Goal: Book appointment/travel/reservation

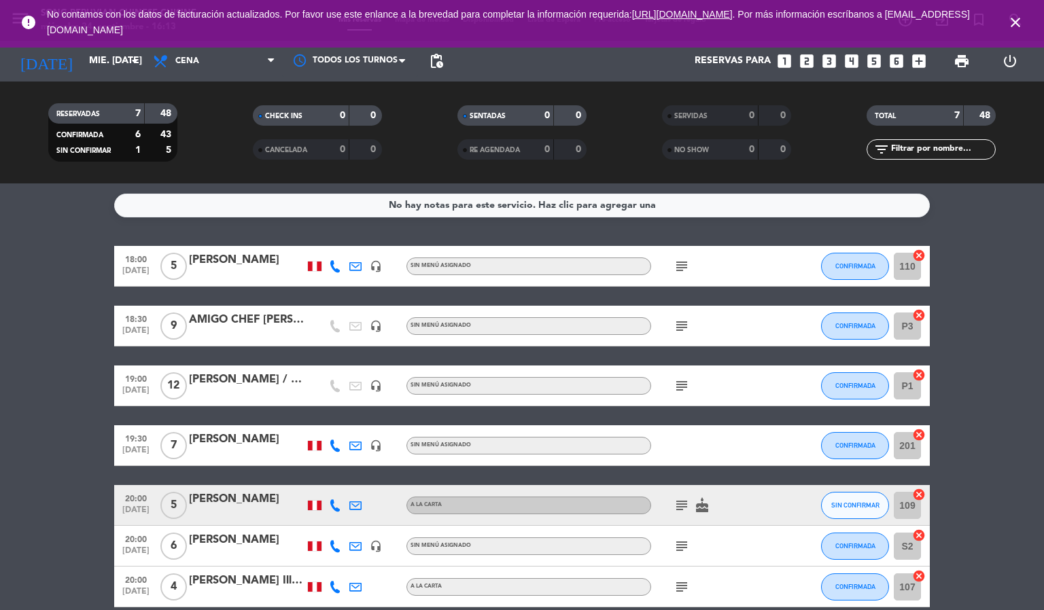
click at [1009, 14] on icon "close" at bounding box center [1015, 22] width 16 height 16
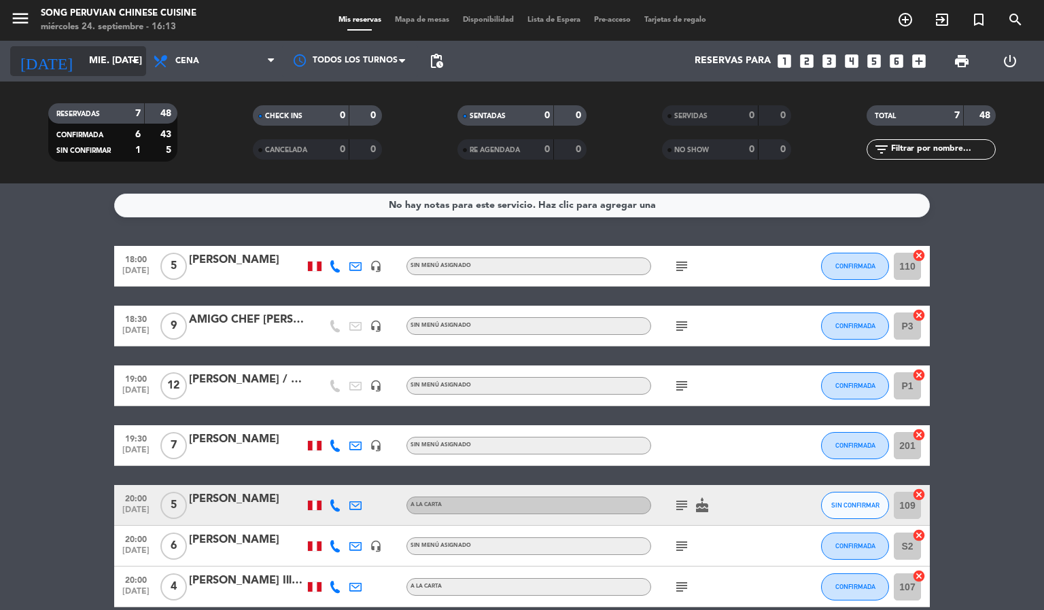
click at [82, 65] on input "mié. [DATE]" at bounding box center [146, 61] width 129 height 24
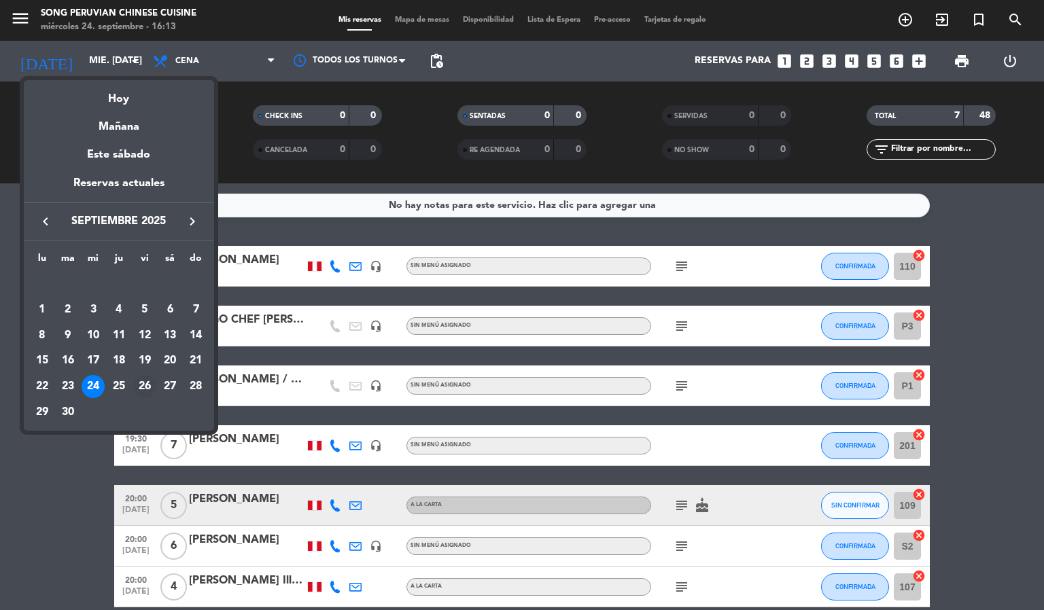
click at [143, 382] on div "26" at bounding box center [144, 386] width 23 height 23
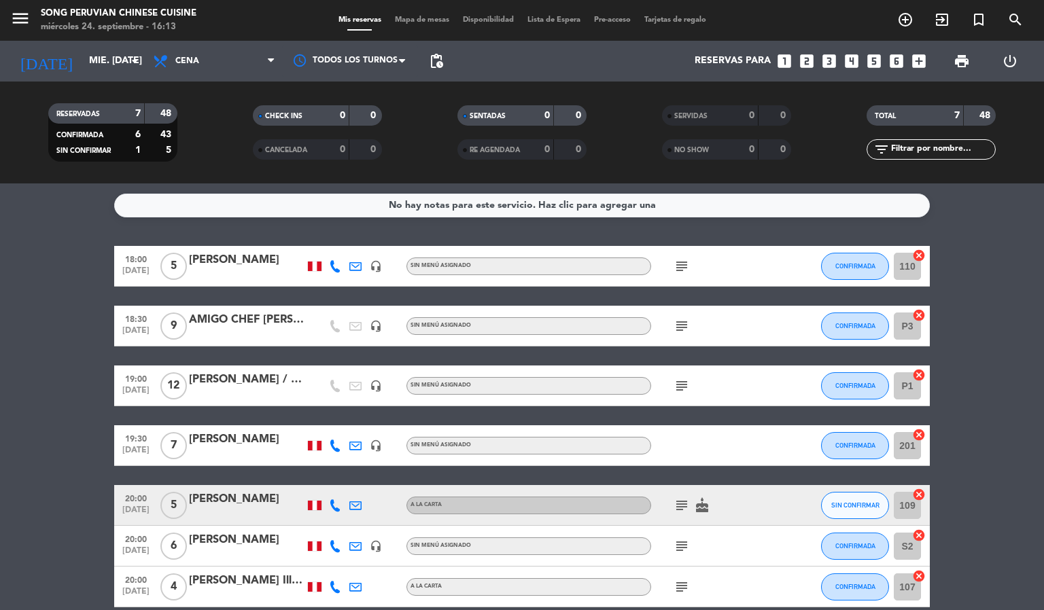
type input "vie. [DATE]"
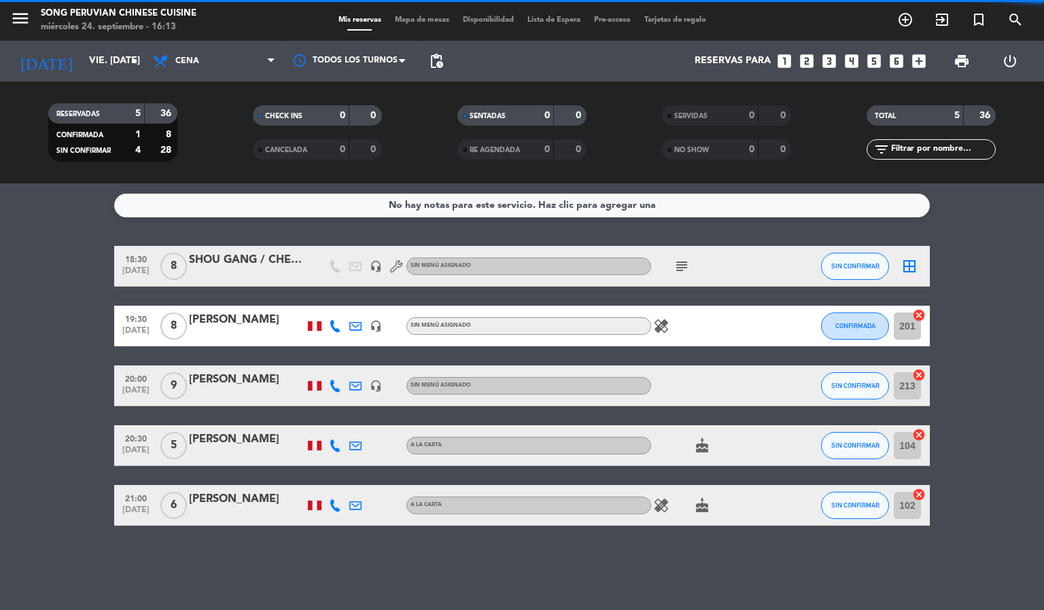
click at [223, 61] on span "Cena" at bounding box center [214, 61] width 136 height 30
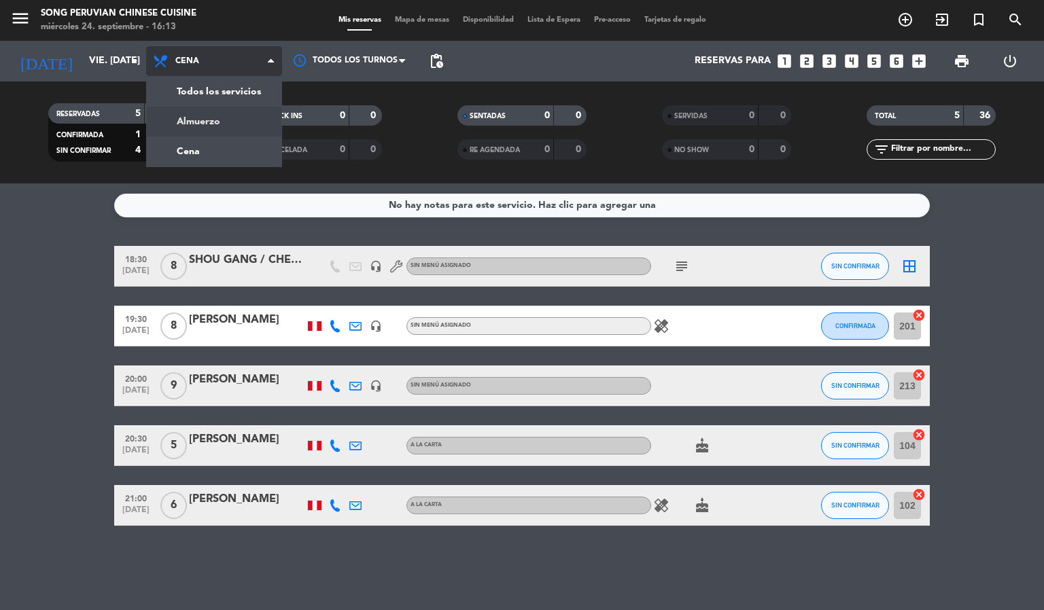
click at [225, 117] on div "menu Song Peruvian Chinese Cuisine miércoles 24. septiembre - 16:13 Mis reserva…" at bounding box center [522, 91] width 1044 height 183
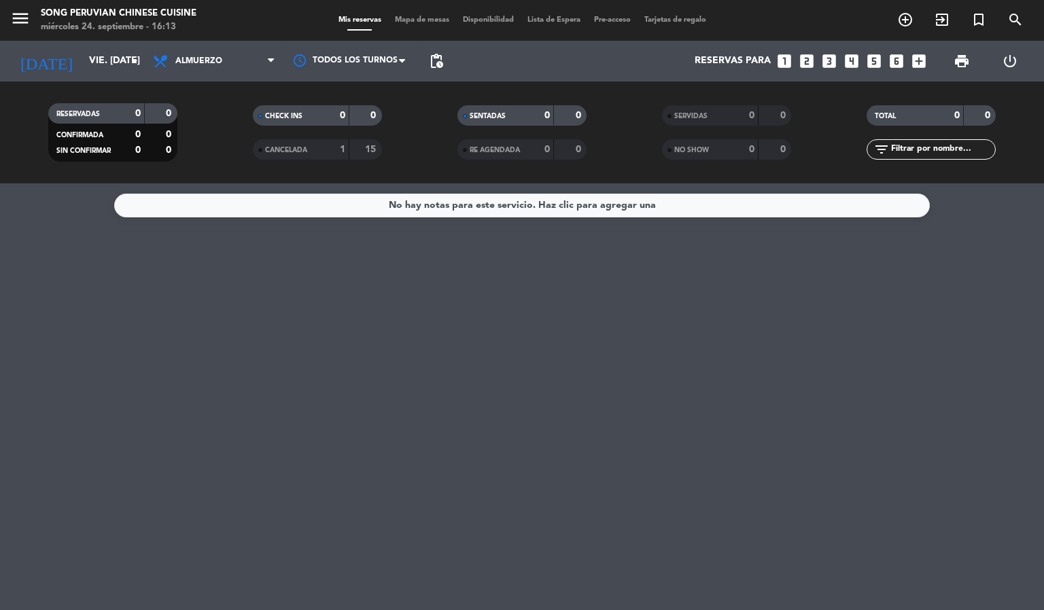
click at [416, 19] on span "Mapa de mesas" at bounding box center [422, 19] width 68 height 7
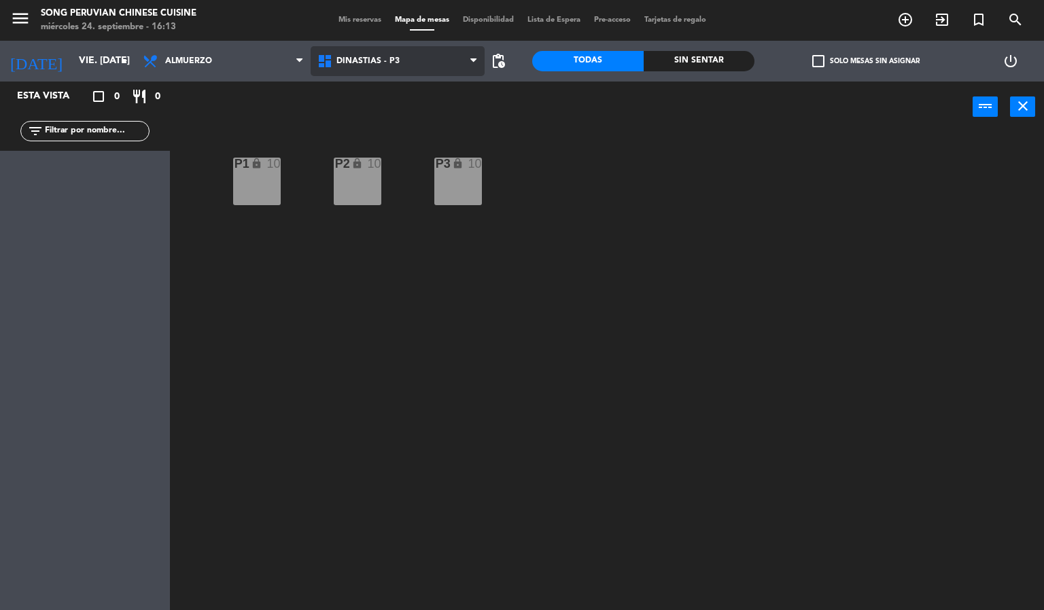
click at [371, 52] on span "DINASTIAS - P3" at bounding box center [398, 61] width 175 height 30
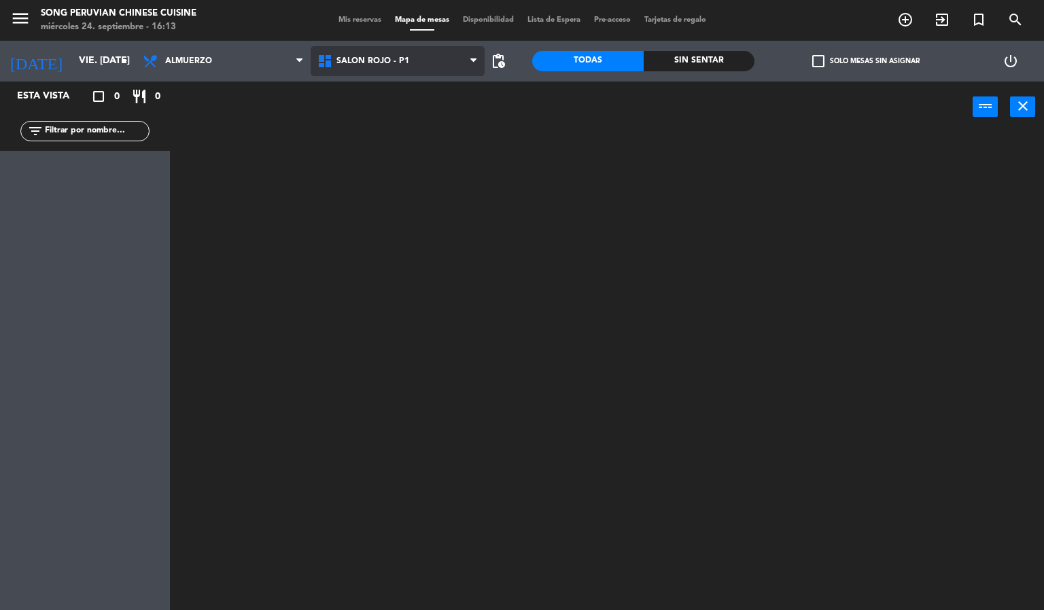
click at [393, 137] on ng-component "menu Song Peruvian Chinese Cuisine miércoles 24. septiembre - 16:13 Mis reserva…" at bounding box center [522, 305] width 1044 height 611
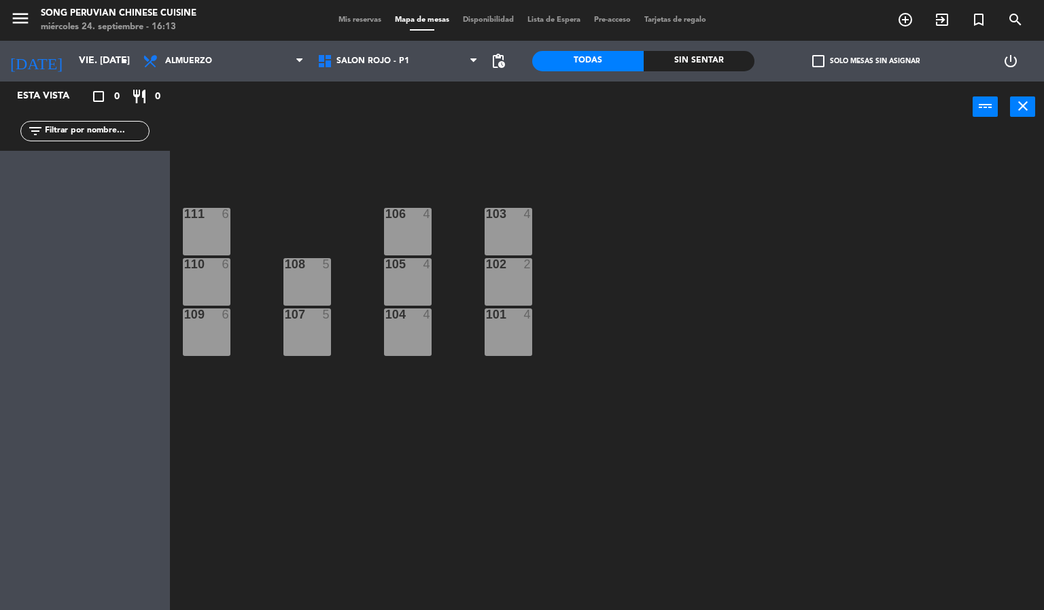
click at [455, 434] on div "103 4 106 4 111 6 102 2 105 4 108 5 110 6 101 4 104 4 107 5 109 6" at bounding box center [612, 372] width 864 height 478
click at [512, 217] on div at bounding box center [508, 214] width 22 height 12
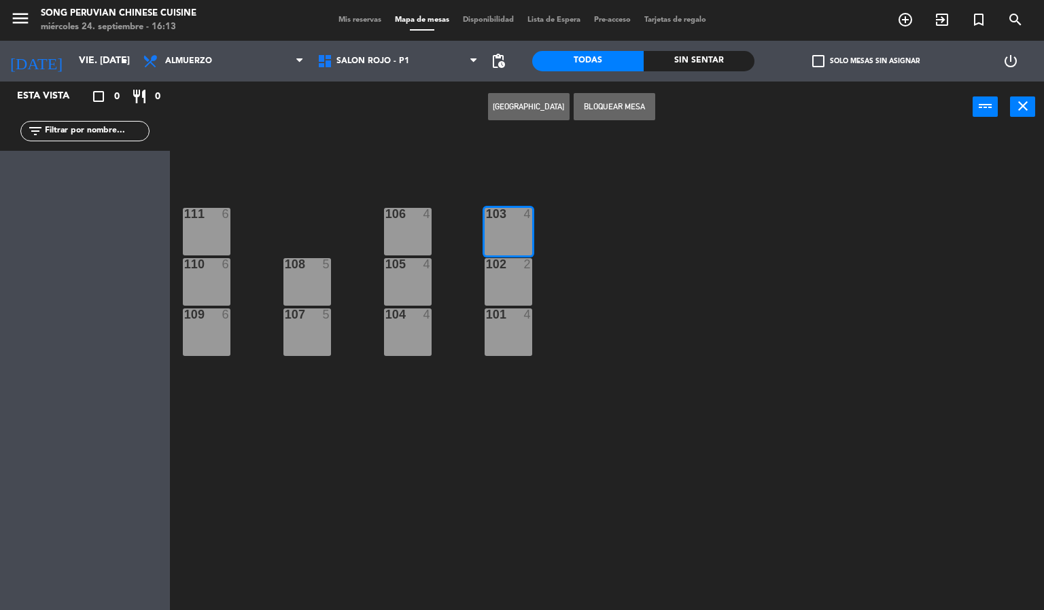
click at [526, 105] on button "[GEOGRAPHIC_DATA]" at bounding box center [529, 106] width 82 height 27
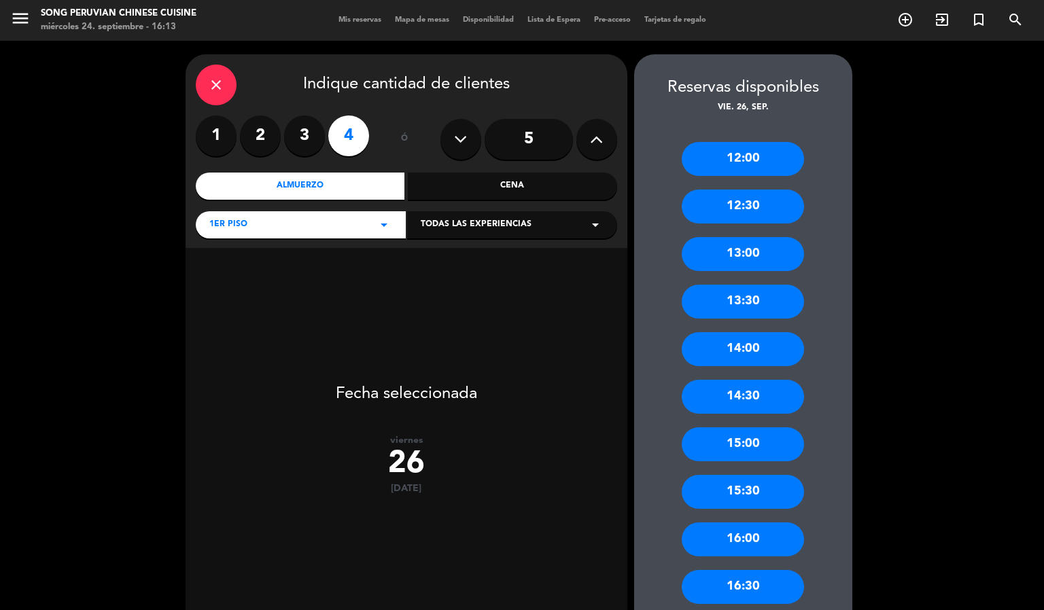
click at [766, 296] on div "13:30" at bounding box center [742, 302] width 122 height 34
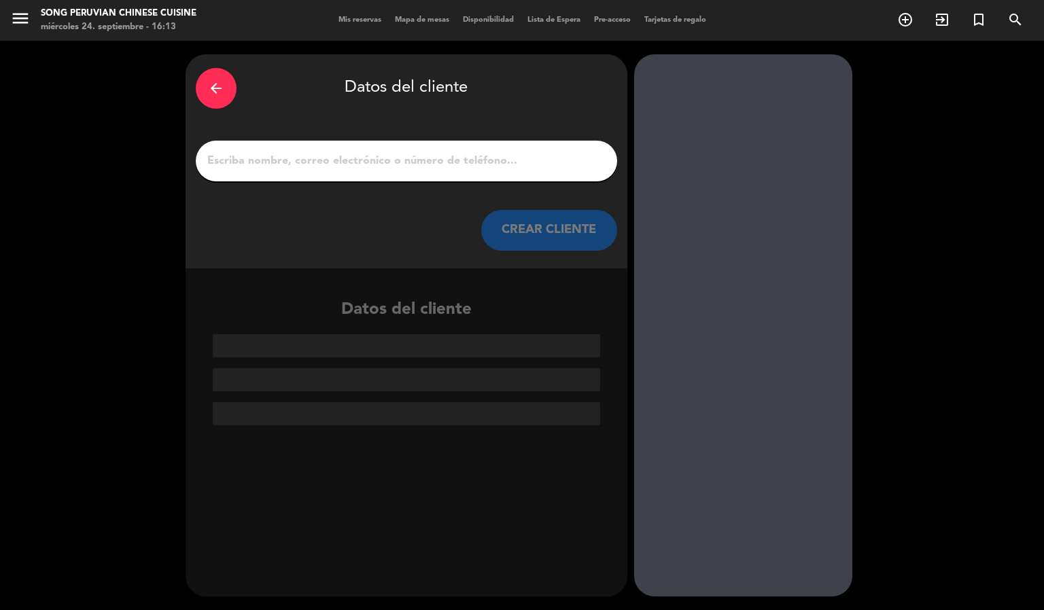
click at [527, 162] on input "1" at bounding box center [406, 161] width 401 height 19
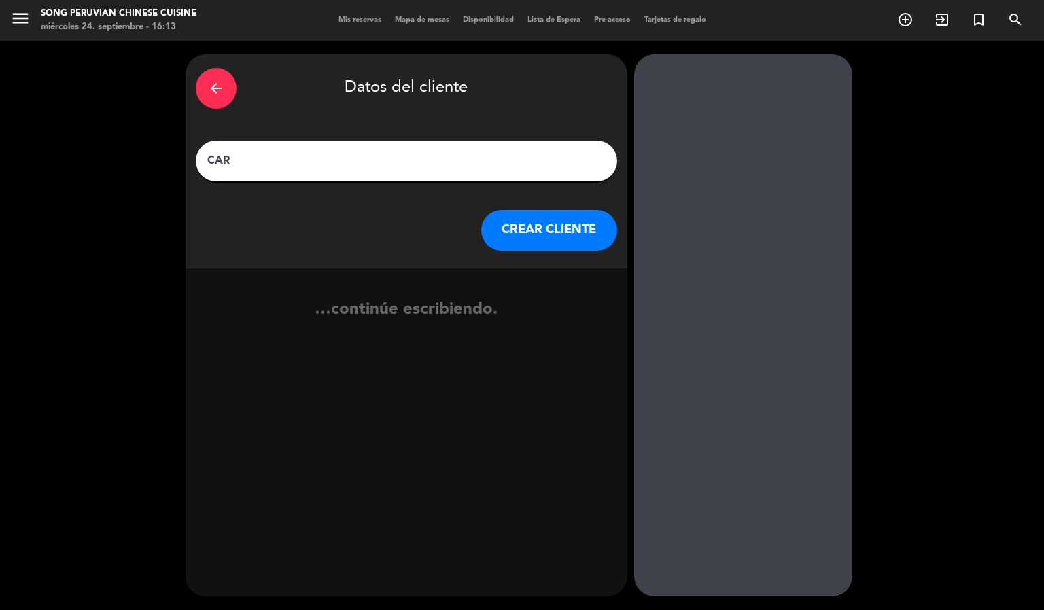
click at [212, 94] on icon "arrow_back" at bounding box center [216, 88] width 16 height 16
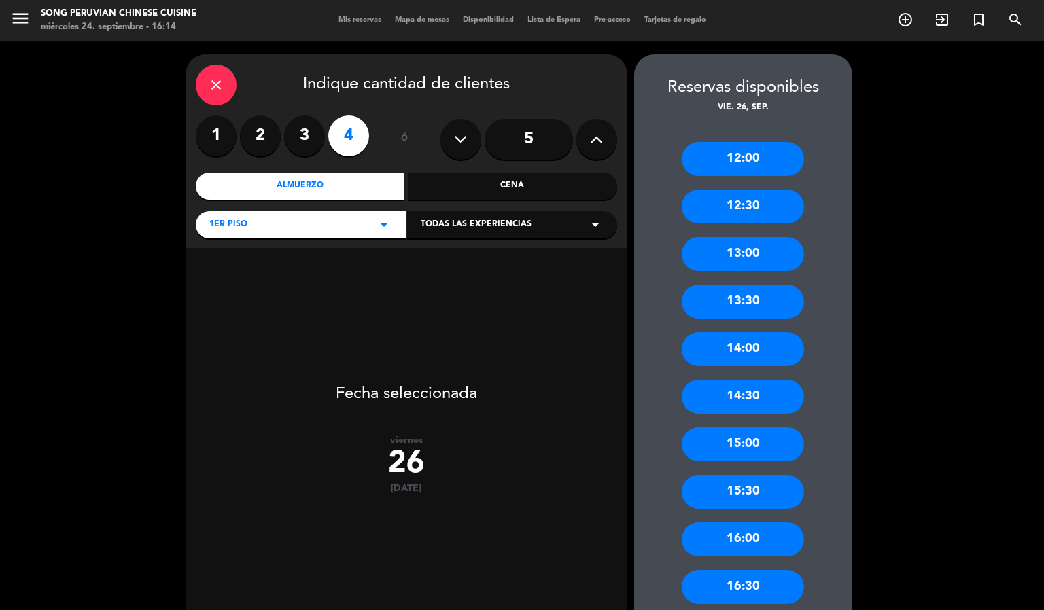
click at [753, 315] on div "13:30" at bounding box center [742, 302] width 122 height 34
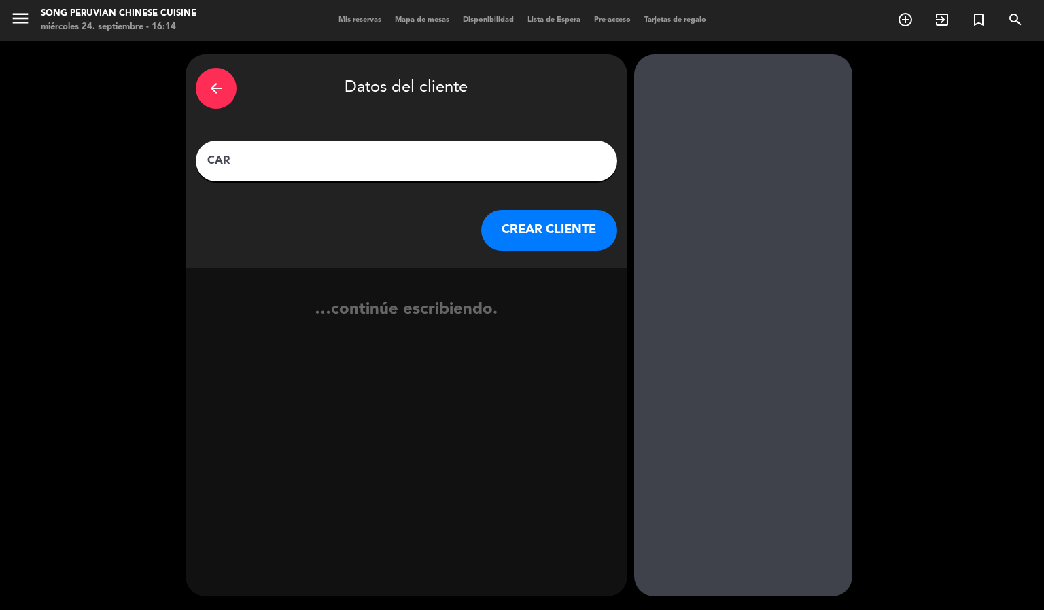
click at [394, 164] on input "CAR" at bounding box center [406, 161] width 401 height 19
type input "[PERSON_NAME] / SR. [PERSON_NAME]"
click at [547, 232] on button "CREAR CLIENTE" at bounding box center [549, 230] width 136 height 41
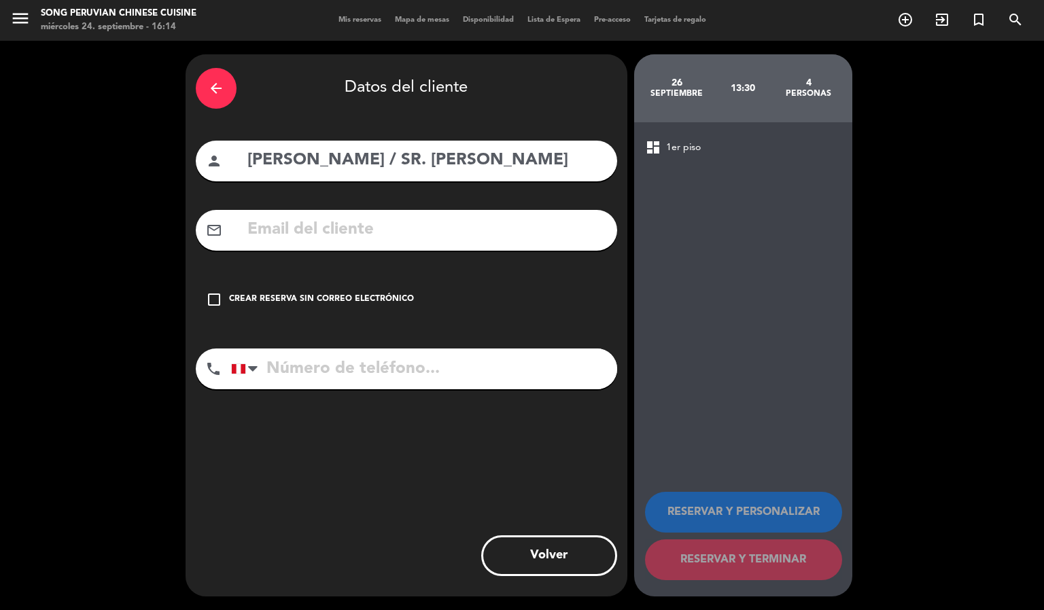
click at [215, 319] on div "check_box_outline_blank Crear reserva sin correo electrónico" at bounding box center [406, 299] width 421 height 41
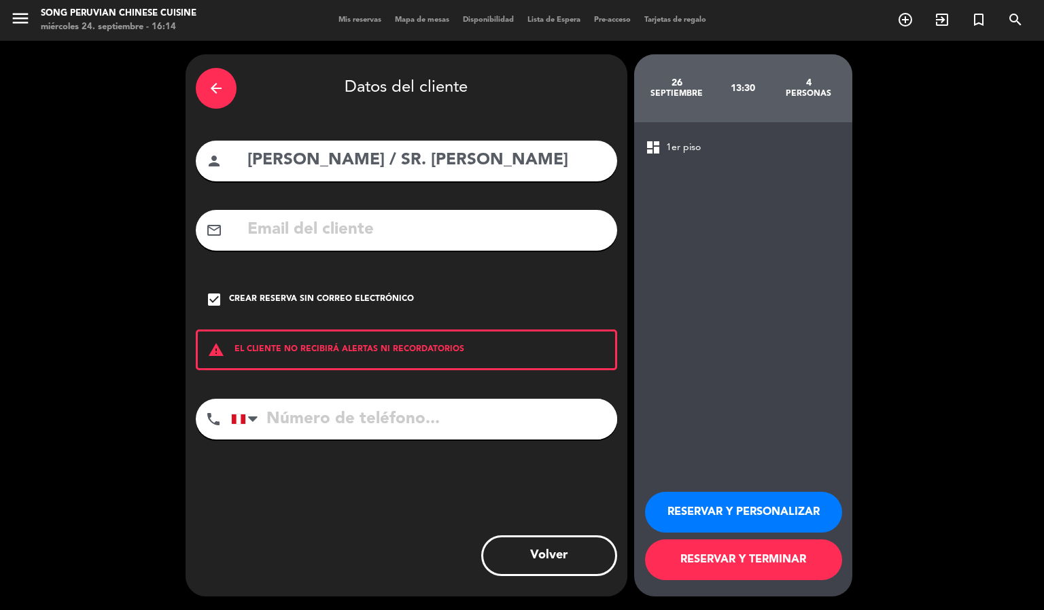
click at [538, 171] on input "[PERSON_NAME] / SR. [PERSON_NAME]" at bounding box center [426, 161] width 361 height 28
type input "[PERSON_NAME] / SR. [PERSON_NAME]"
click at [761, 512] on button "RESERVAR Y PERSONALIZAR" at bounding box center [743, 512] width 197 height 41
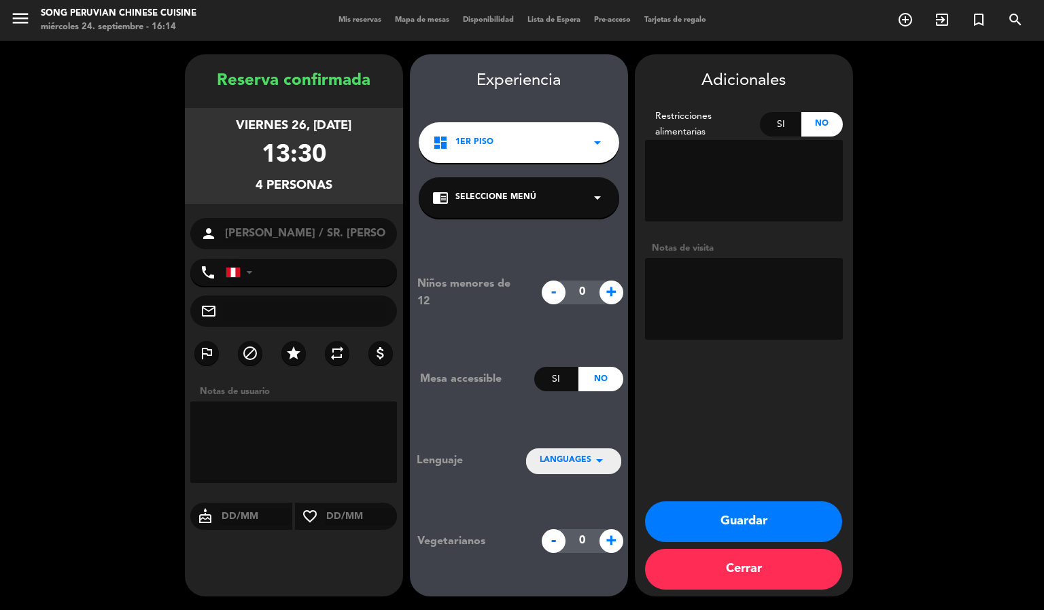
click at [300, 359] on icon "star" at bounding box center [293, 353] width 16 height 16
click at [761, 527] on button "Guardar" at bounding box center [743, 521] width 197 height 41
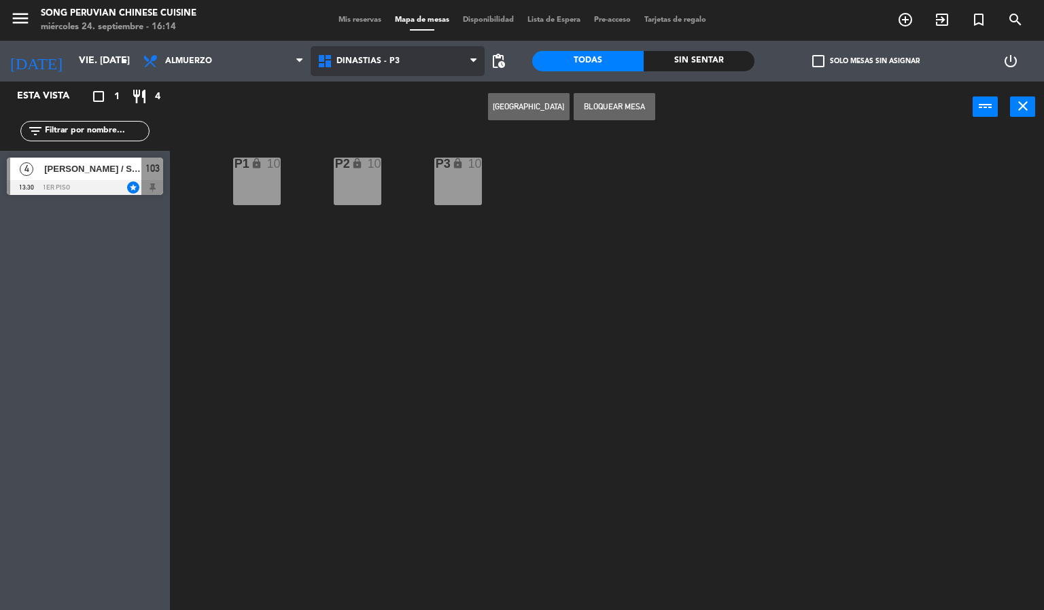
click at [367, 66] on span "DINASTIAS - P3" at bounding box center [398, 61] width 175 height 30
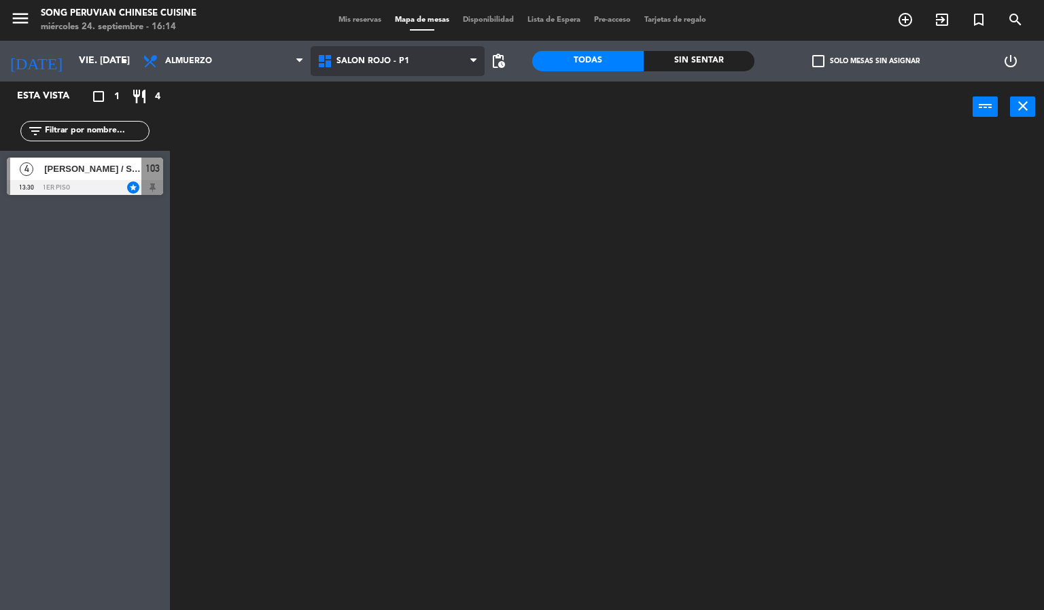
click at [421, 141] on ng-component "menu Song Peruvian Chinese Cuisine miércoles 24. septiembre - 16:14 Mis reserva…" at bounding box center [522, 305] width 1044 height 611
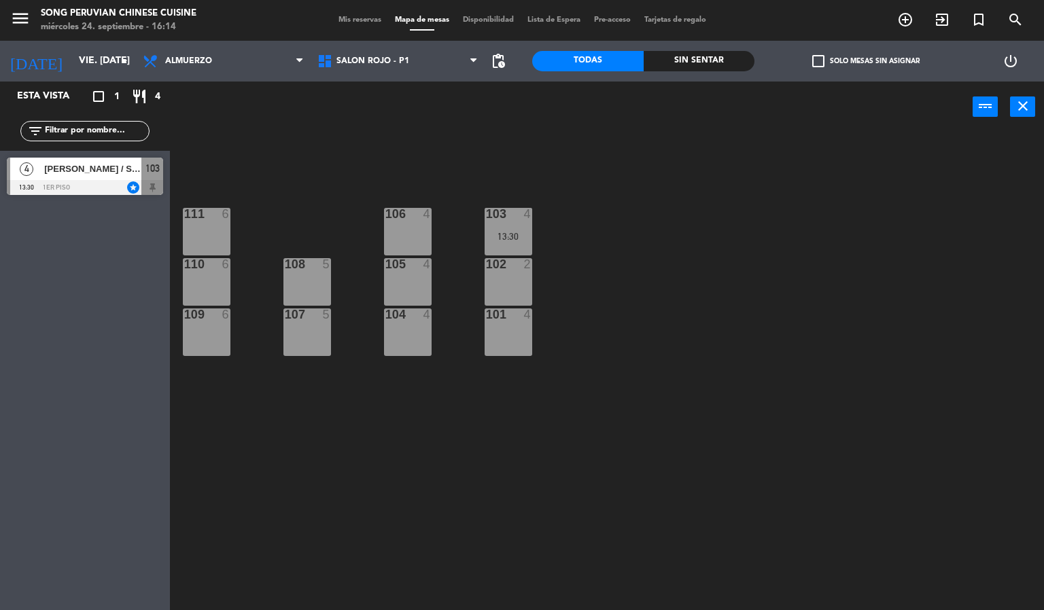
click at [419, 493] on div "103 4 13:30 106 4 111 6 102 2 105 4 108 5 110 6 101 4 104 4 107 5 109 6" at bounding box center [612, 372] width 864 height 478
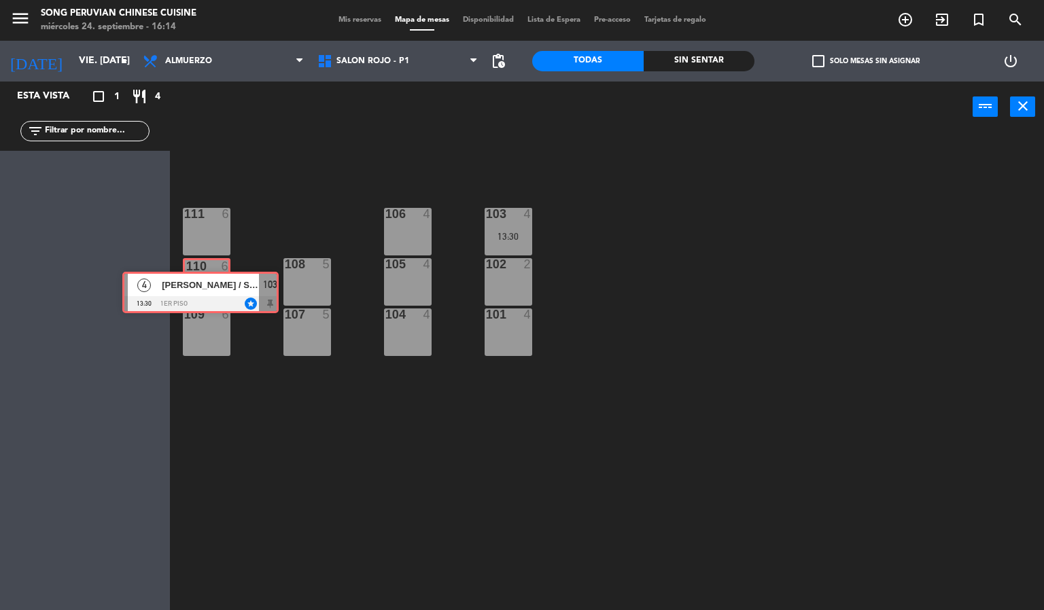
drag, startPoint x: 101, startPoint y: 169, endPoint x: 216, endPoint y: 283, distance: 162.4
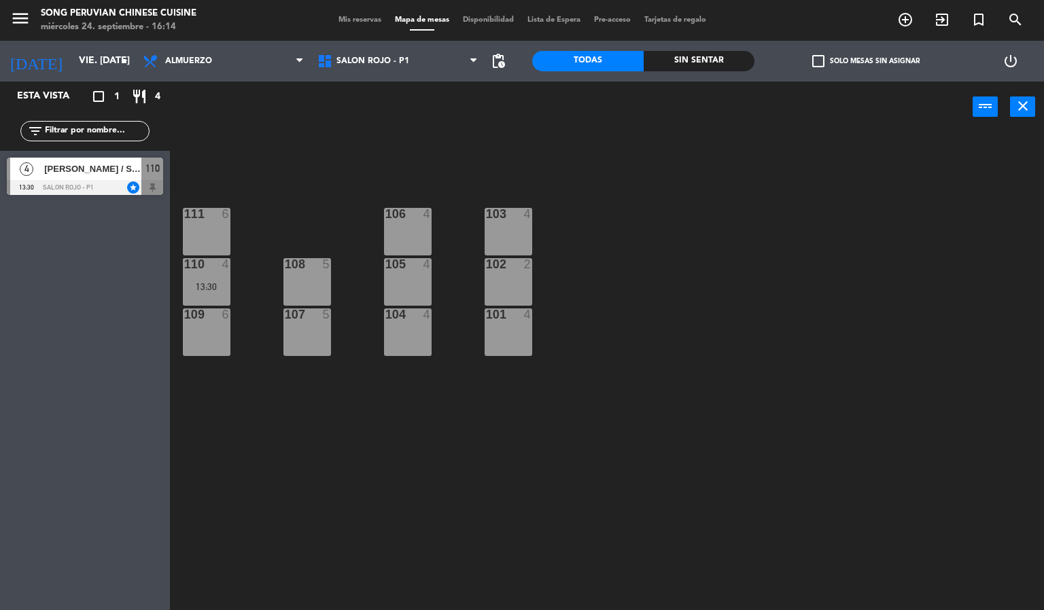
click at [317, 554] on div "103 4 106 4 111 6 102 2 105 4 108 5 110 4 13:30 101 4 104 4 107 5 109 6" at bounding box center [612, 372] width 864 height 478
click at [216, 263] on div at bounding box center [206, 264] width 22 height 12
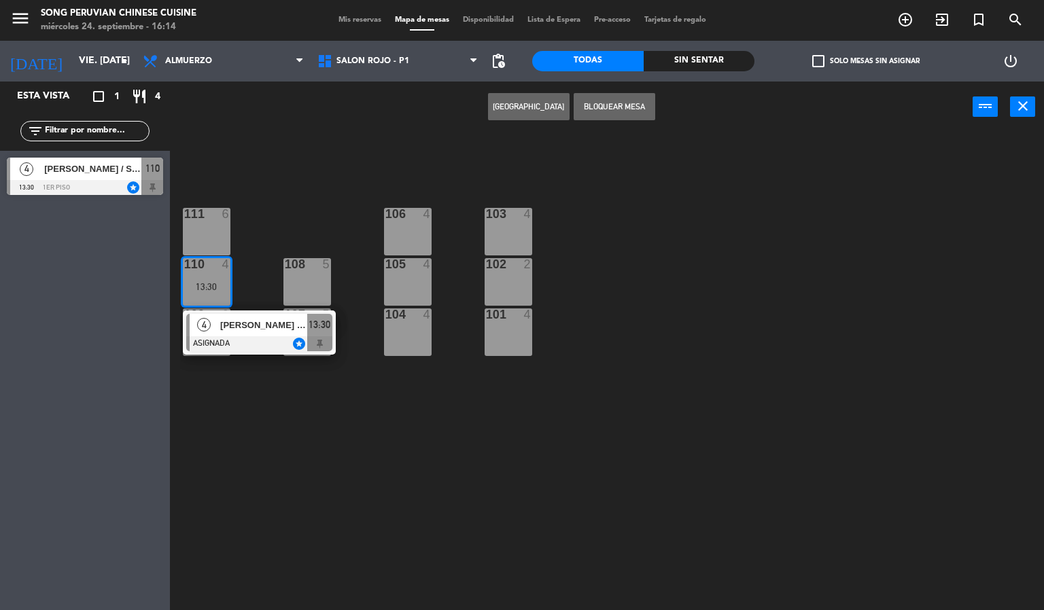
click at [221, 331] on span "[PERSON_NAME] / SR. [PERSON_NAME]" at bounding box center [263, 325] width 87 height 14
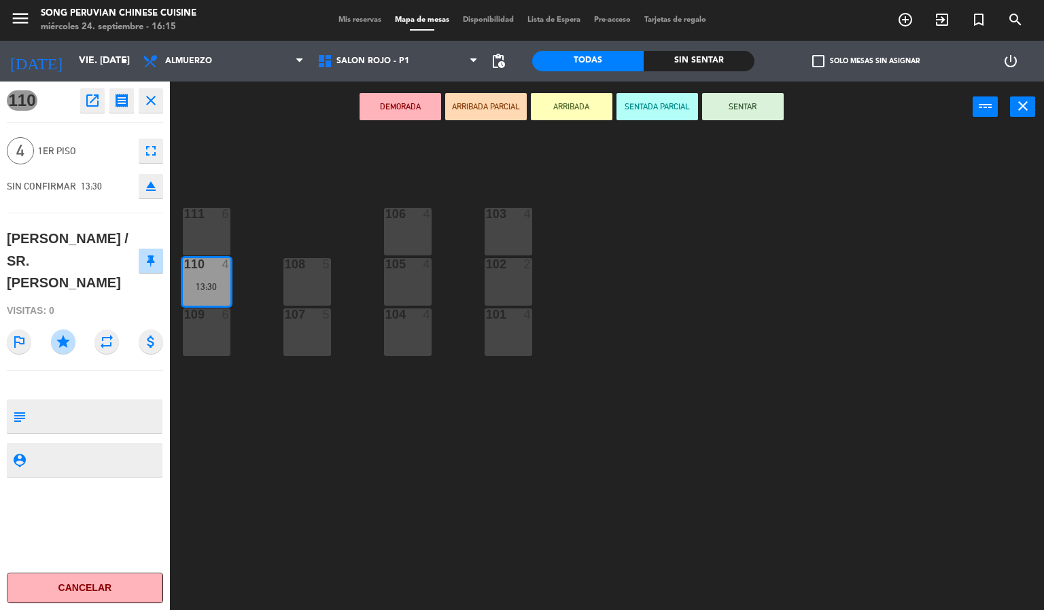
click at [332, 455] on div "103 4 106 4 111 6 102 2 105 4 108 5 110 4 13:30 101 4 104 4 107 5 109 6" at bounding box center [612, 372] width 864 height 478
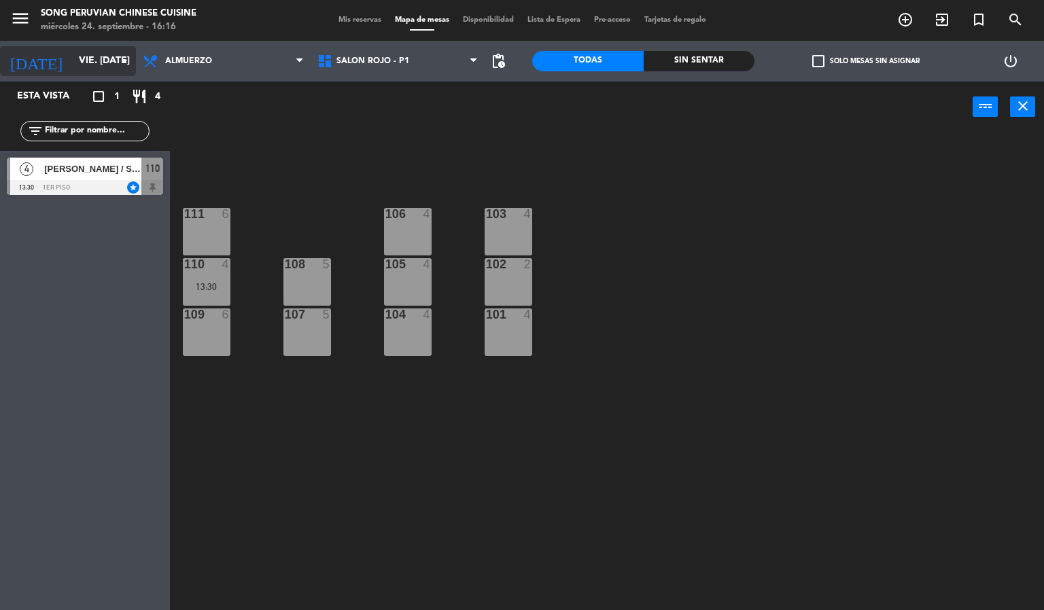
click at [94, 61] on input "vie. [DATE]" at bounding box center [136, 61] width 129 height 24
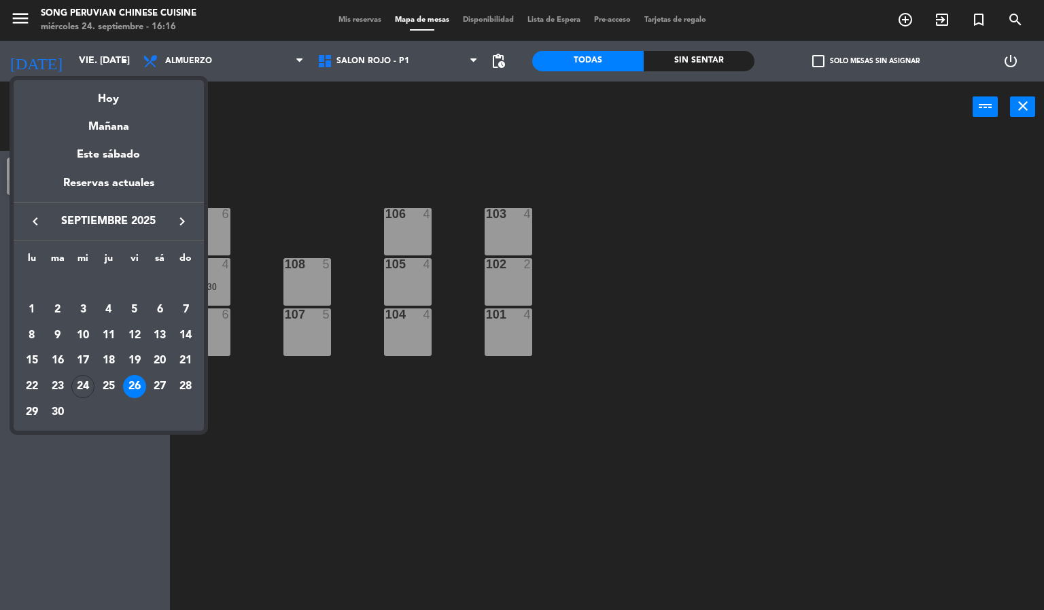
click at [653, 213] on div at bounding box center [522, 305] width 1044 height 610
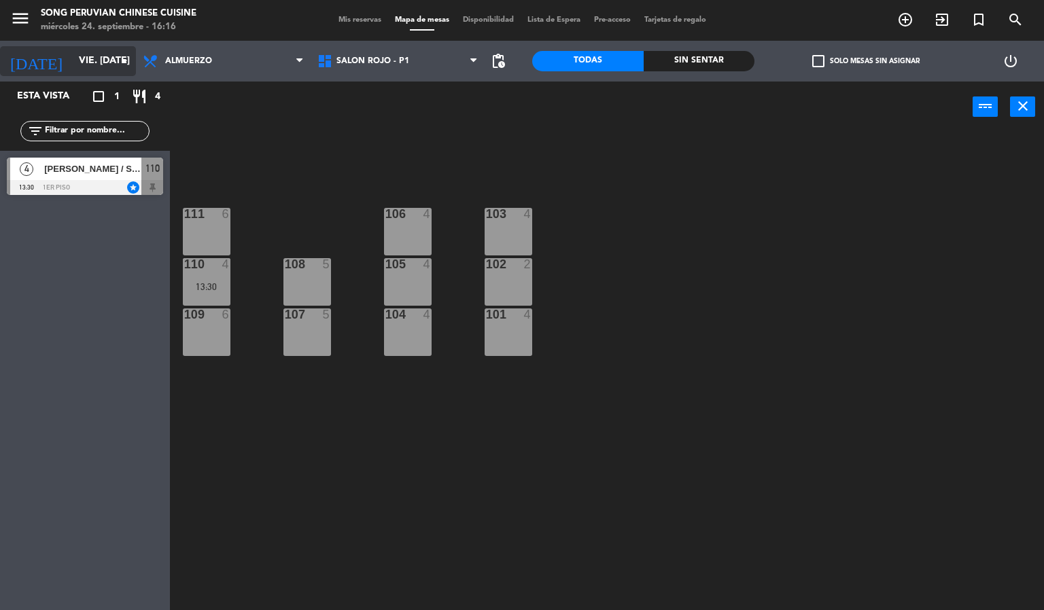
click at [72, 51] on input "vie. [DATE]" at bounding box center [136, 61] width 129 height 24
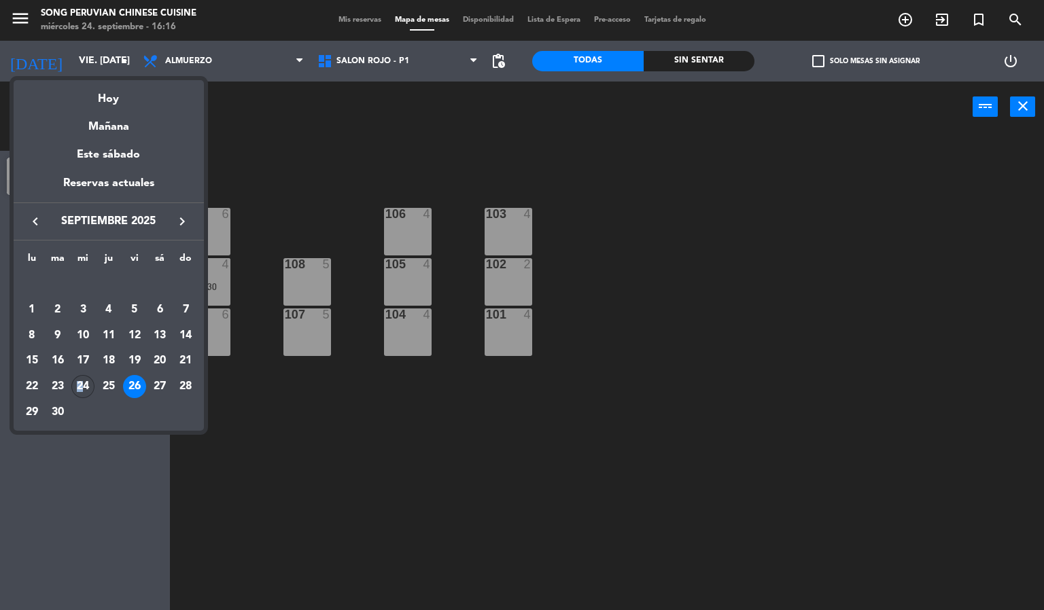
click at [78, 385] on div "24" at bounding box center [82, 386] width 23 height 23
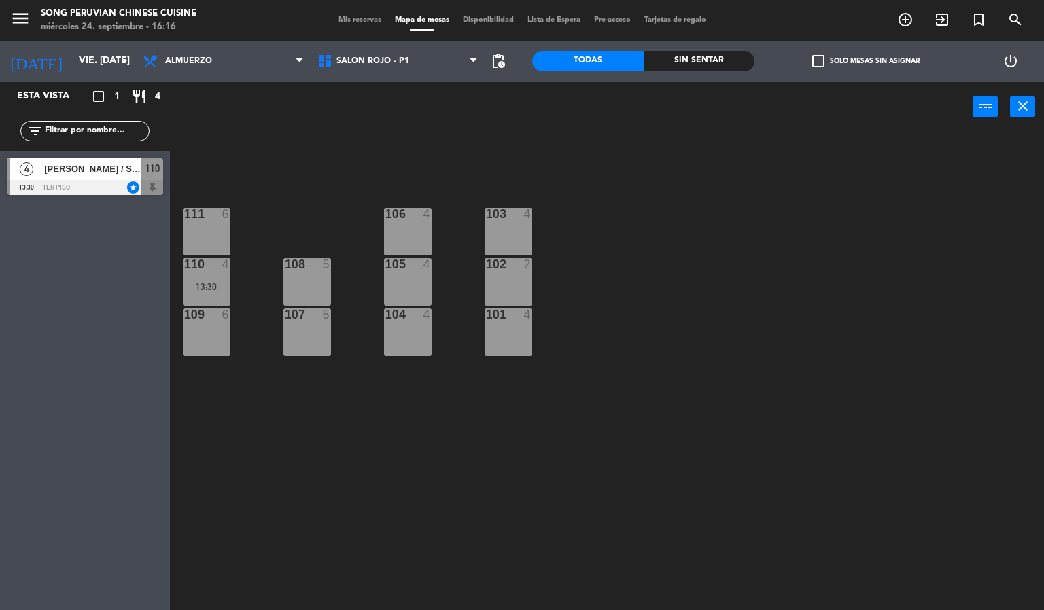
type input "mié. [DATE]"
click at [641, 179] on div "103 4 106 4 111 6 102 2 105 4 108 5 110 6 101 4 104 4 107 5 109 6" at bounding box center [612, 372] width 864 height 478
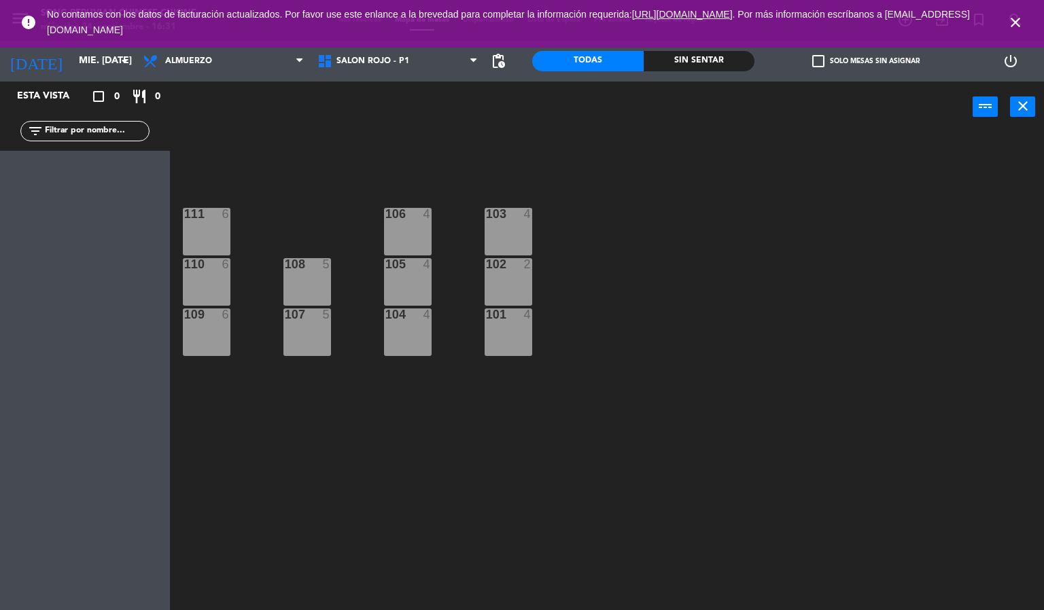
click at [1018, 16] on icon "close" at bounding box center [1015, 22] width 16 height 16
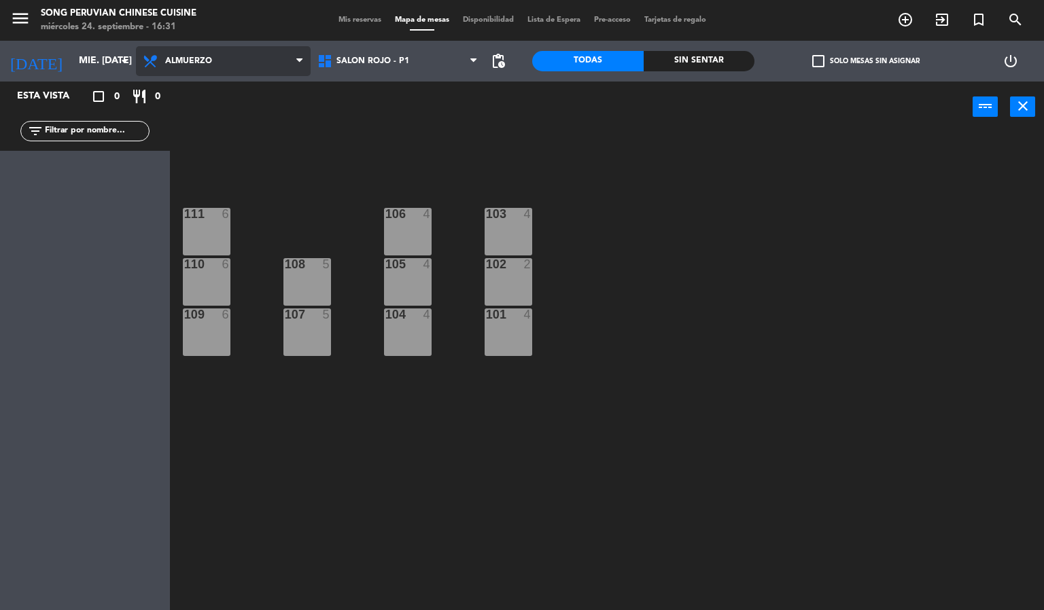
click at [229, 56] on span "Almuerzo" at bounding box center [223, 61] width 175 height 30
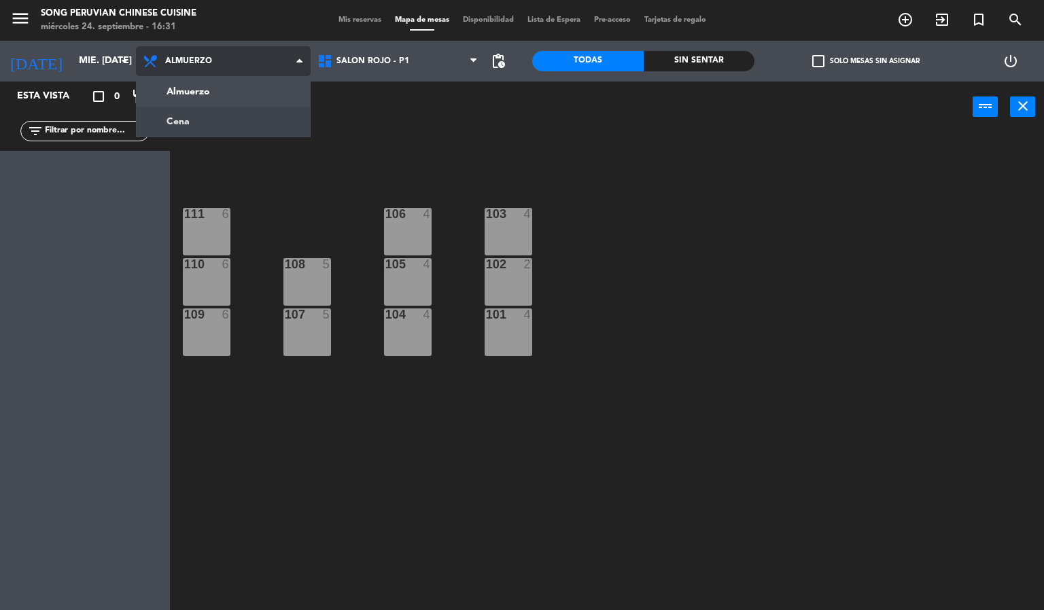
click at [226, 116] on ng-component "menu Song Peruvian Chinese Cuisine miércoles 24. septiembre - 16:31 Mis reserva…" at bounding box center [522, 305] width 1044 height 611
